Goal: Information Seeking & Learning: Learn about a topic

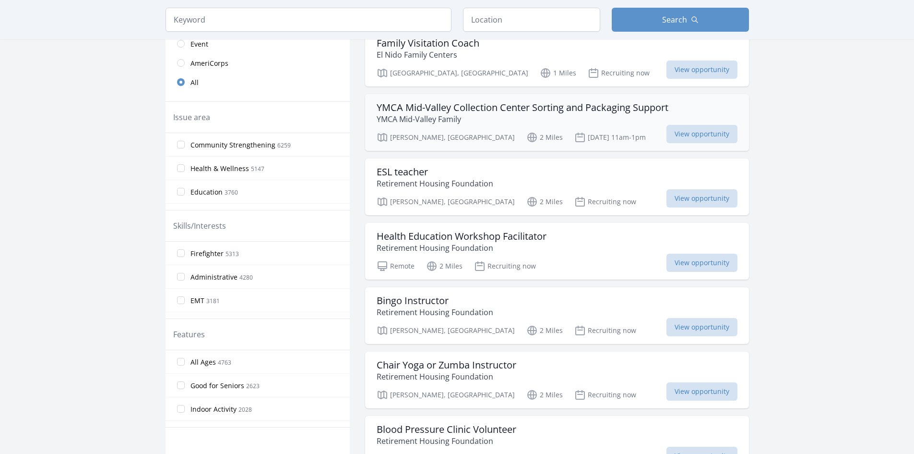
scroll to position [240, 0]
click at [420, 300] on h3 "Bingo Instructor" at bounding box center [435, 300] width 117 height 12
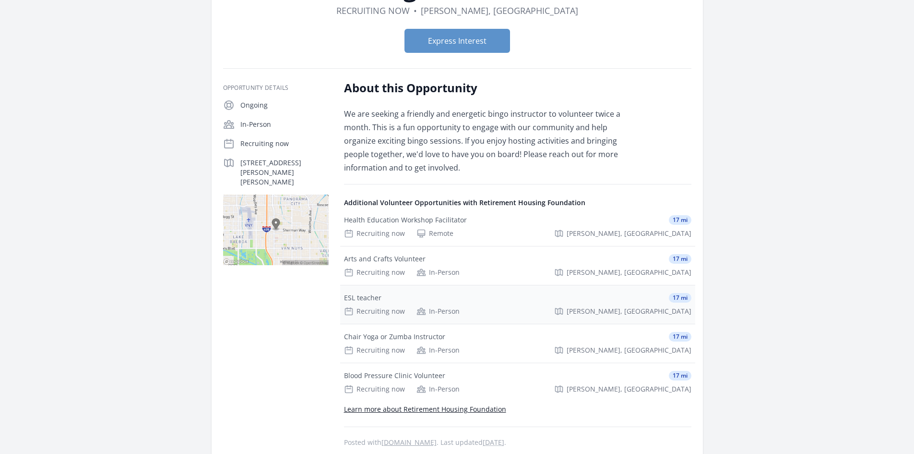
scroll to position [144, 0]
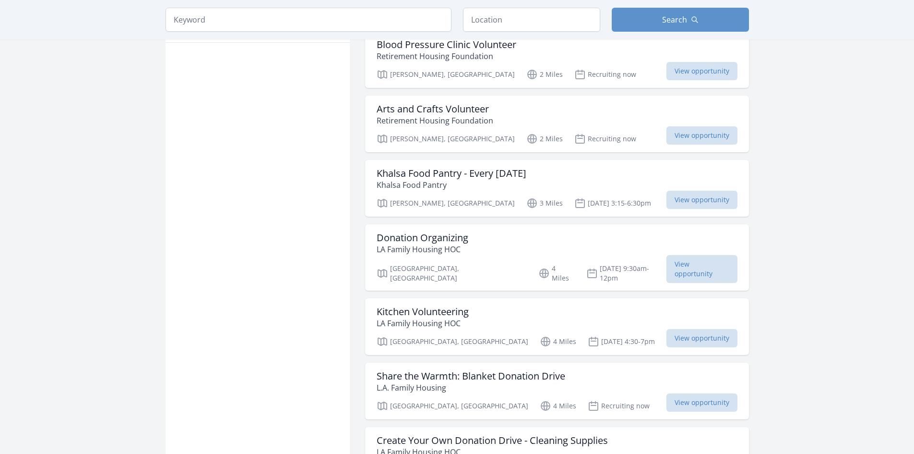
scroll to position [672, 0]
